Goal: Information Seeking & Learning: Learn about a topic

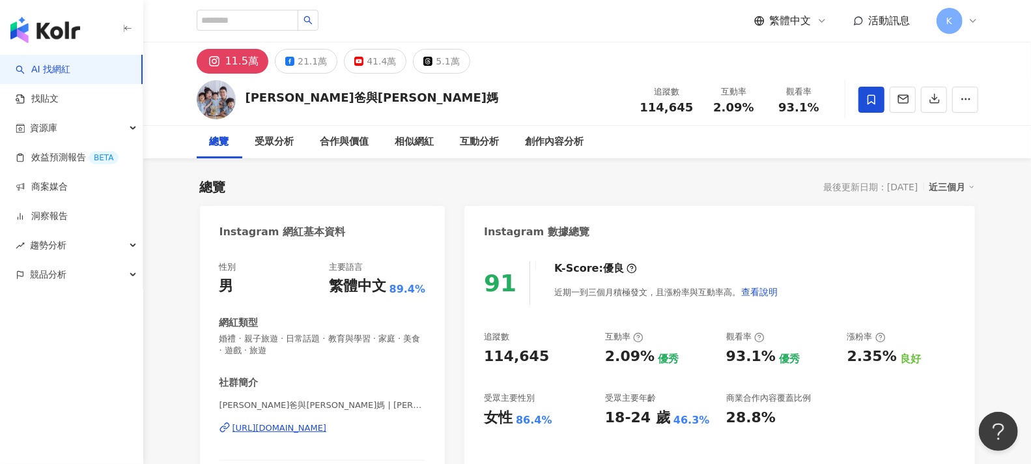
drag, startPoint x: 732, startPoint y: 108, endPoint x: 710, endPoint y: 108, distance: 22.1
click at [710, 108] on div "2.09%" at bounding box center [733, 107] width 49 height 13
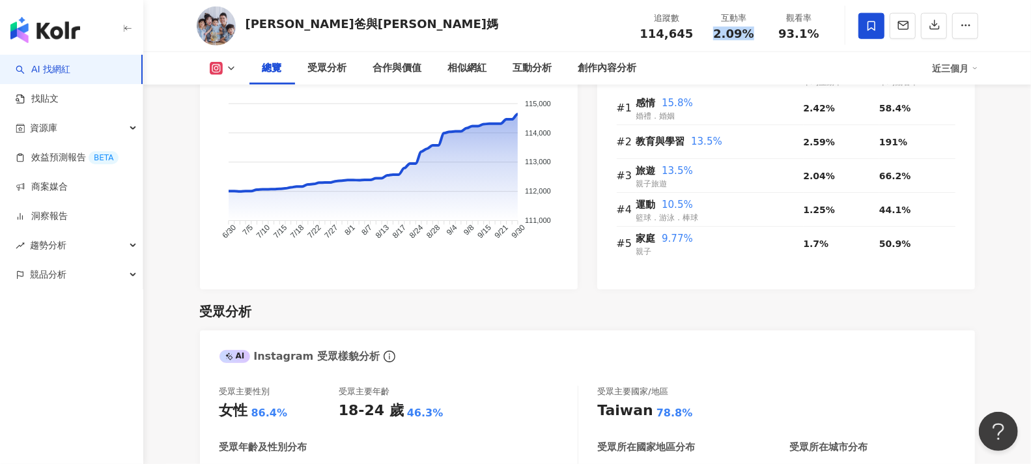
scroll to position [1157, 0]
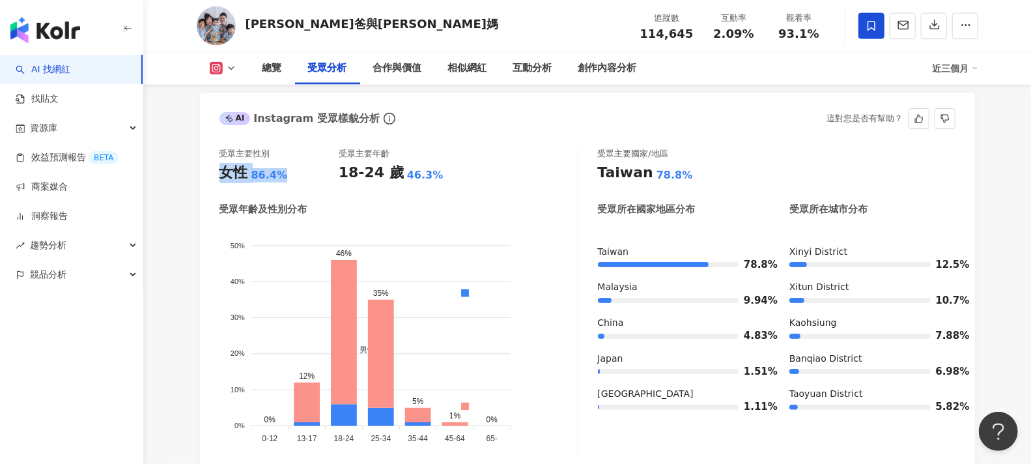
drag, startPoint x: 294, startPoint y: 180, endPoint x: 222, endPoint y: 177, distance: 71.7
click at [222, 177] on div "女性 86.4%" at bounding box center [278, 173] width 119 height 20
copy div "女性 86.4%"
click at [535, 171] on div "受眾主要性別 女性 86.4% 受眾主要年齡 18-24 歲 46.3%" at bounding box center [398, 165] width 358 height 35
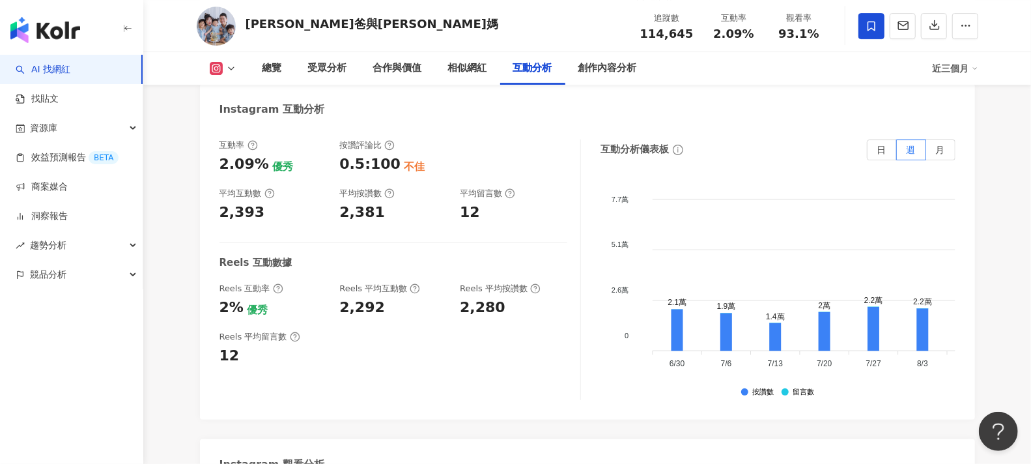
scroll to position [2894, 0]
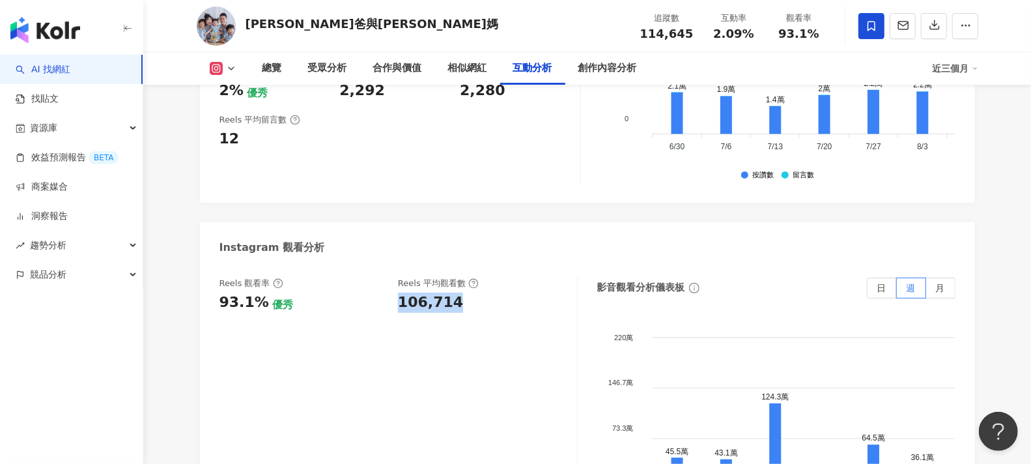
drag, startPoint x: 454, startPoint y: 273, endPoint x: 399, endPoint y: 276, distance: 55.4
click at [399, 292] on div "106,714" at bounding box center [481, 302] width 166 height 20
copy div "106,714"
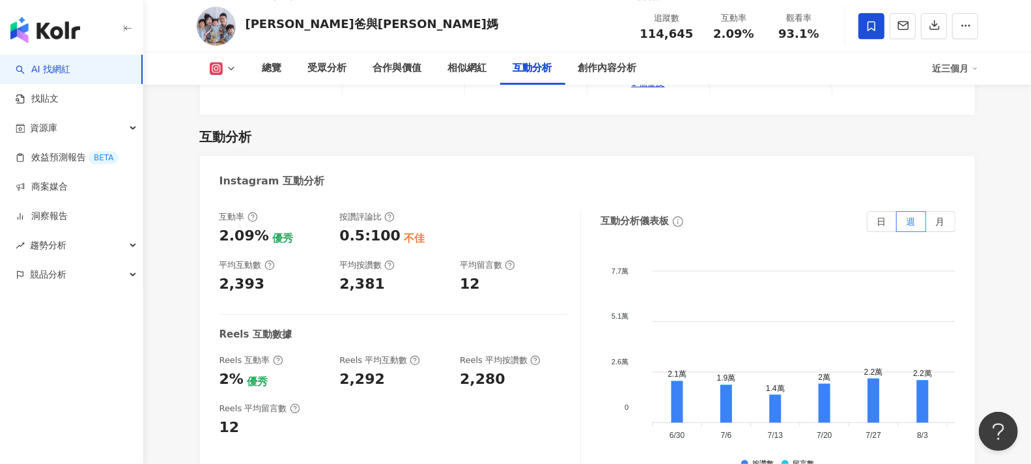
scroll to position [2605, 0]
drag, startPoint x: 376, startPoint y: 257, endPoint x: 337, endPoint y: 260, distance: 39.9
click at [337, 260] on div "互動率 2.09% 優秀 按讚評論比 0.5:100 不佳 平均互動數 2,393 平均按讚數 2,381 平均留言數 12" at bounding box center [393, 253] width 348 height 83
copy div "2,381"
drag, startPoint x: 261, startPoint y: 208, endPoint x: 215, endPoint y: 210, distance: 46.3
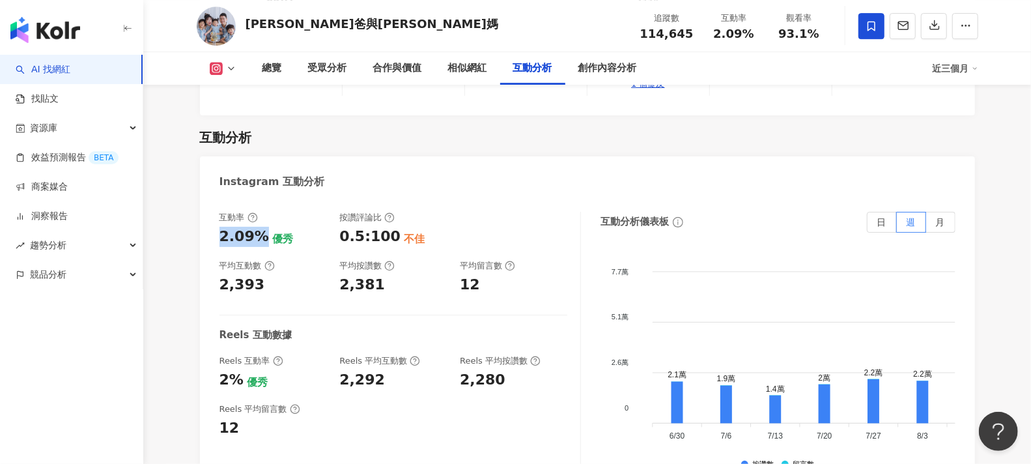
click at [215, 210] on div "互動率 2.09% 優秀 按讚評論比 0.5:100 不佳 平均互動數 2,393 平均按讚數 2,381 平均留言數 12 Reels 互動數據 Reels…" at bounding box center [587, 345] width 775 height 293
copy div "2.09%"
